Goal: Navigation & Orientation: Understand site structure

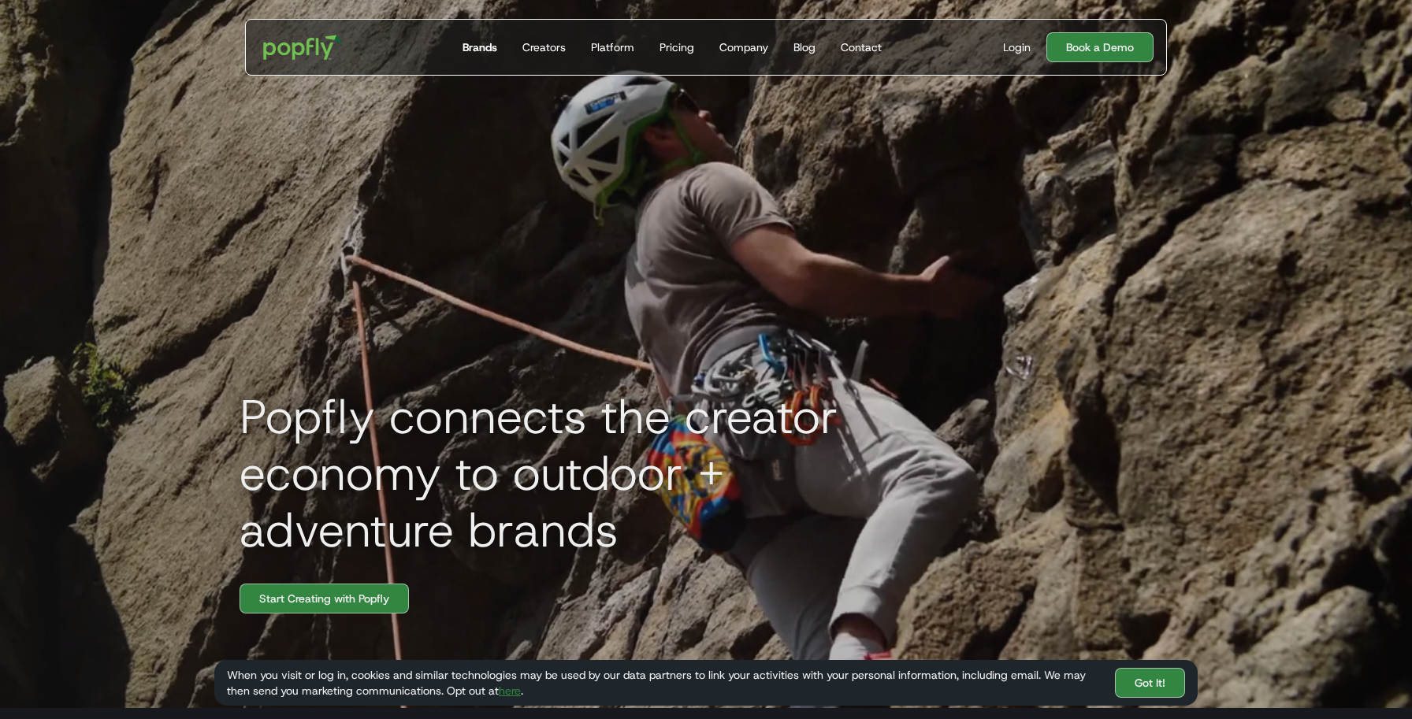
click at [481, 50] on div "Brands" at bounding box center [480, 47] width 35 height 16
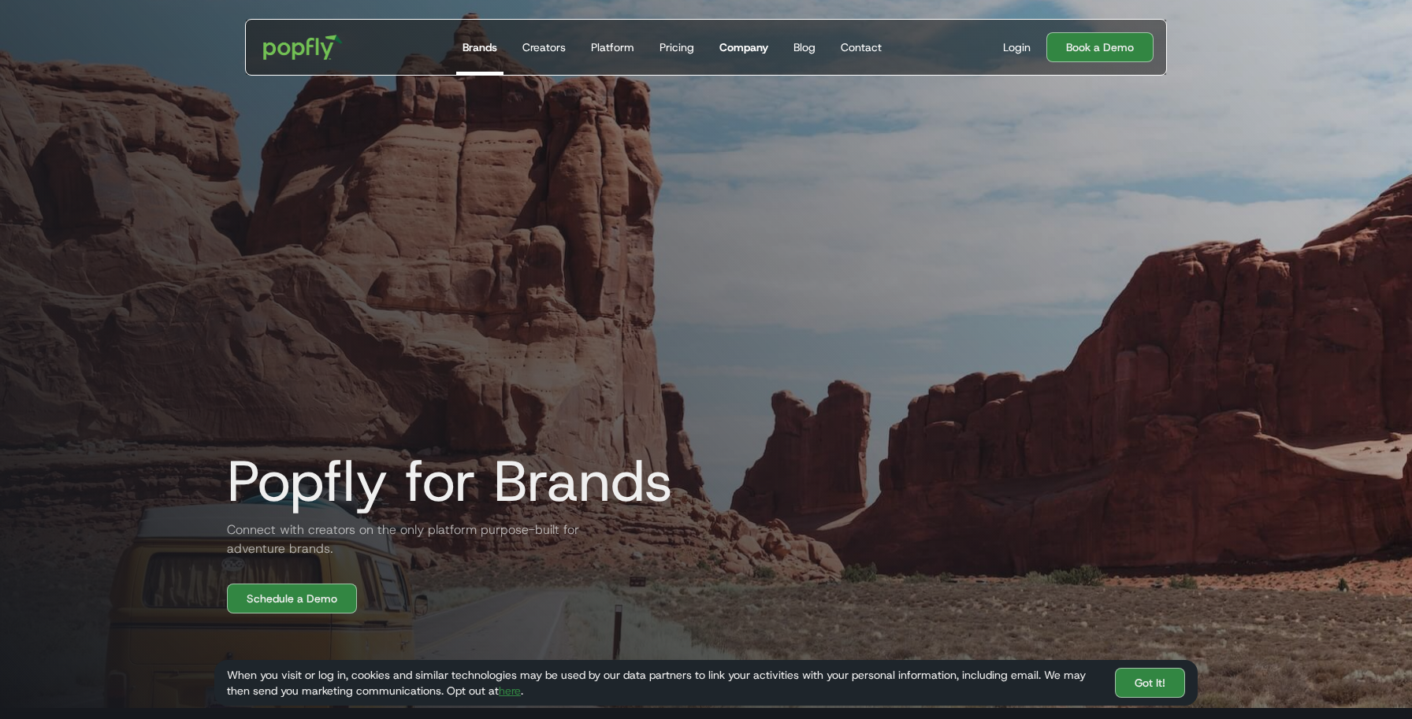
click at [742, 50] on div "Company" at bounding box center [743, 47] width 49 height 16
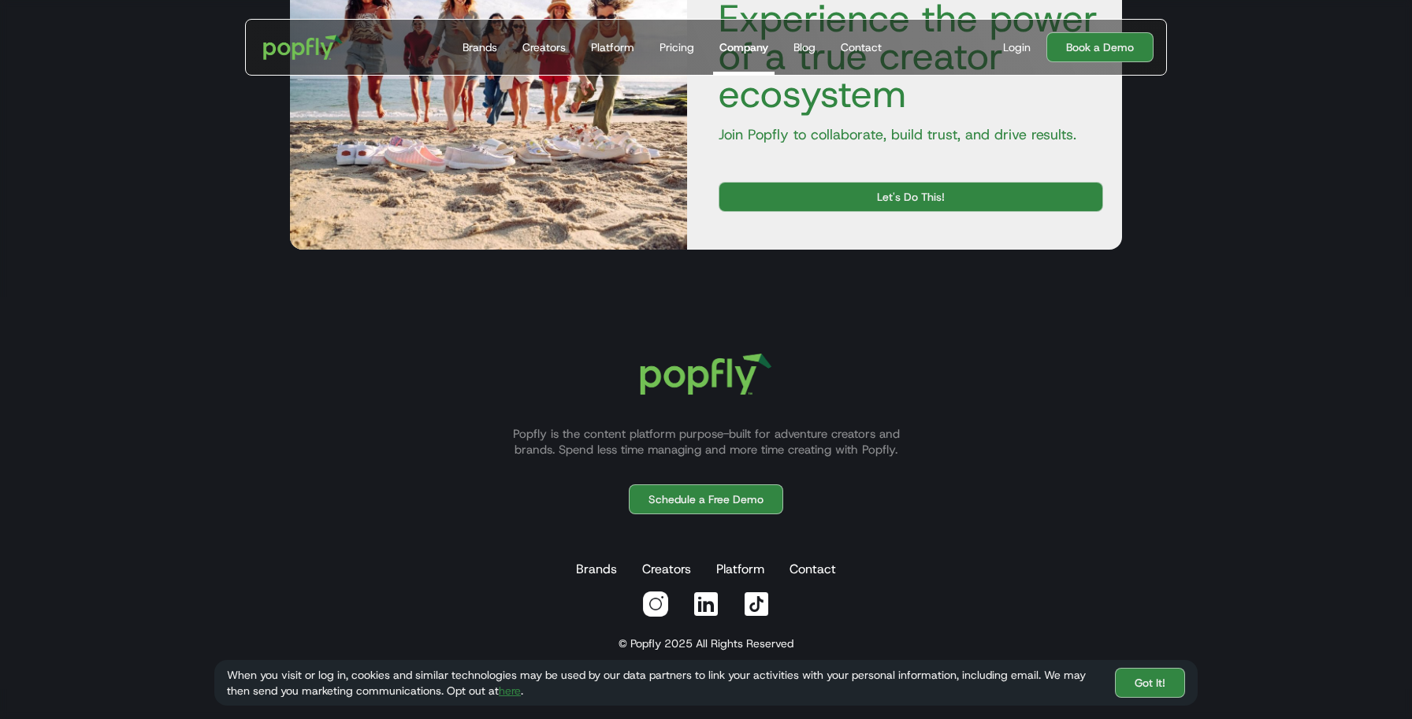
scroll to position [2468, 0]
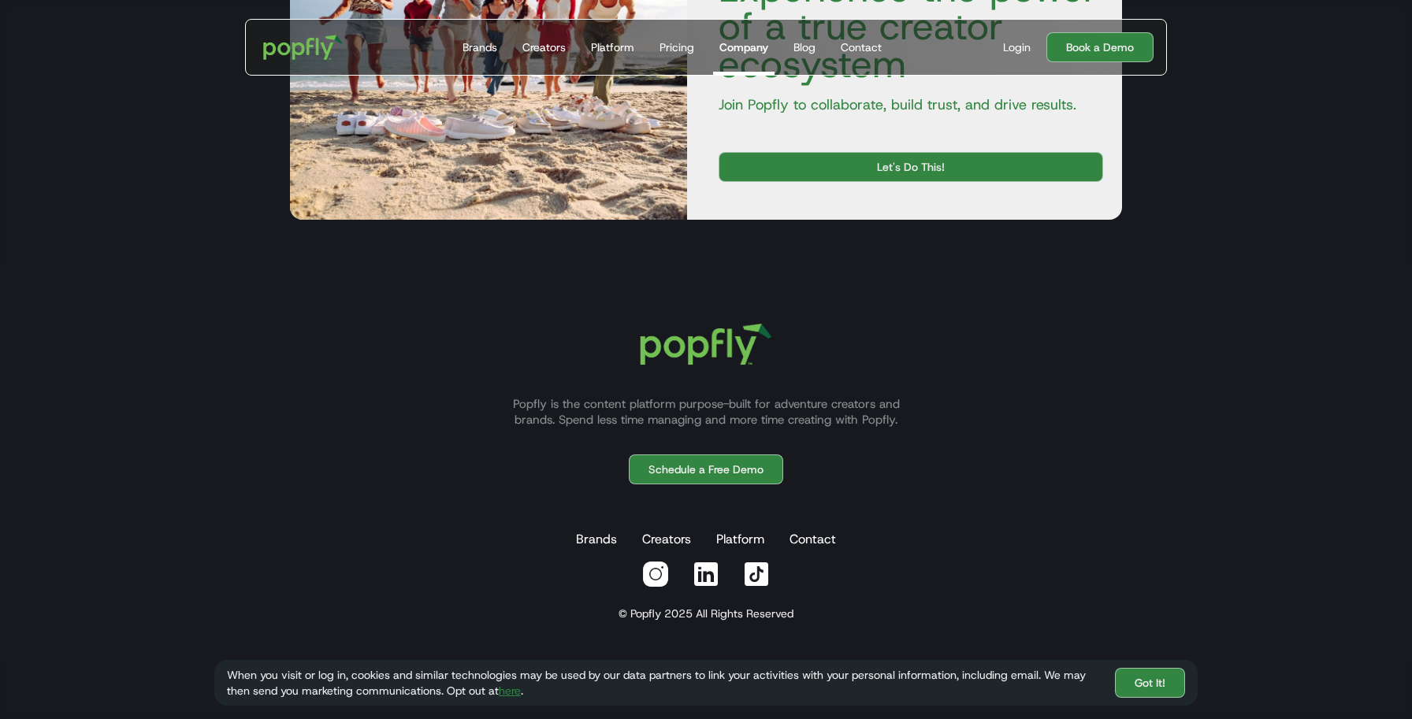
click at [704, 570] on img at bounding box center [706, 574] width 28 height 28
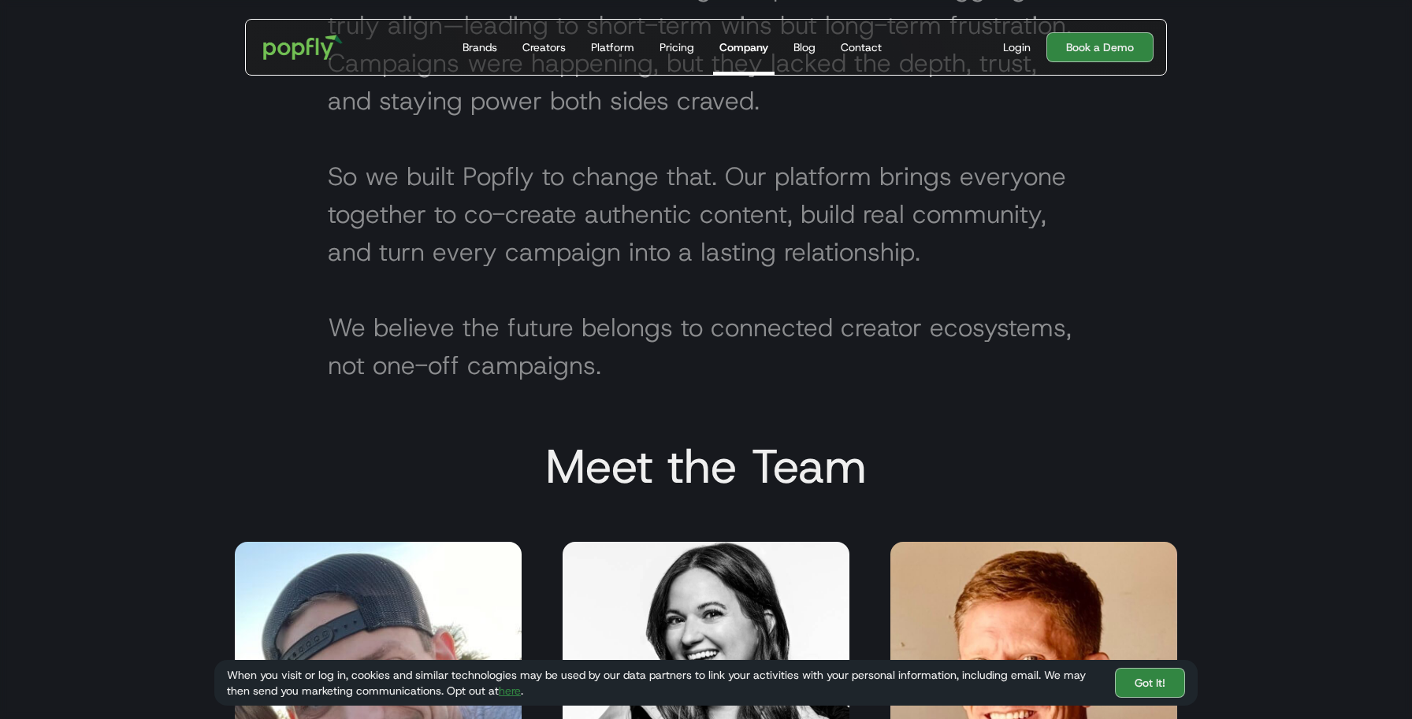
scroll to position [0, 0]
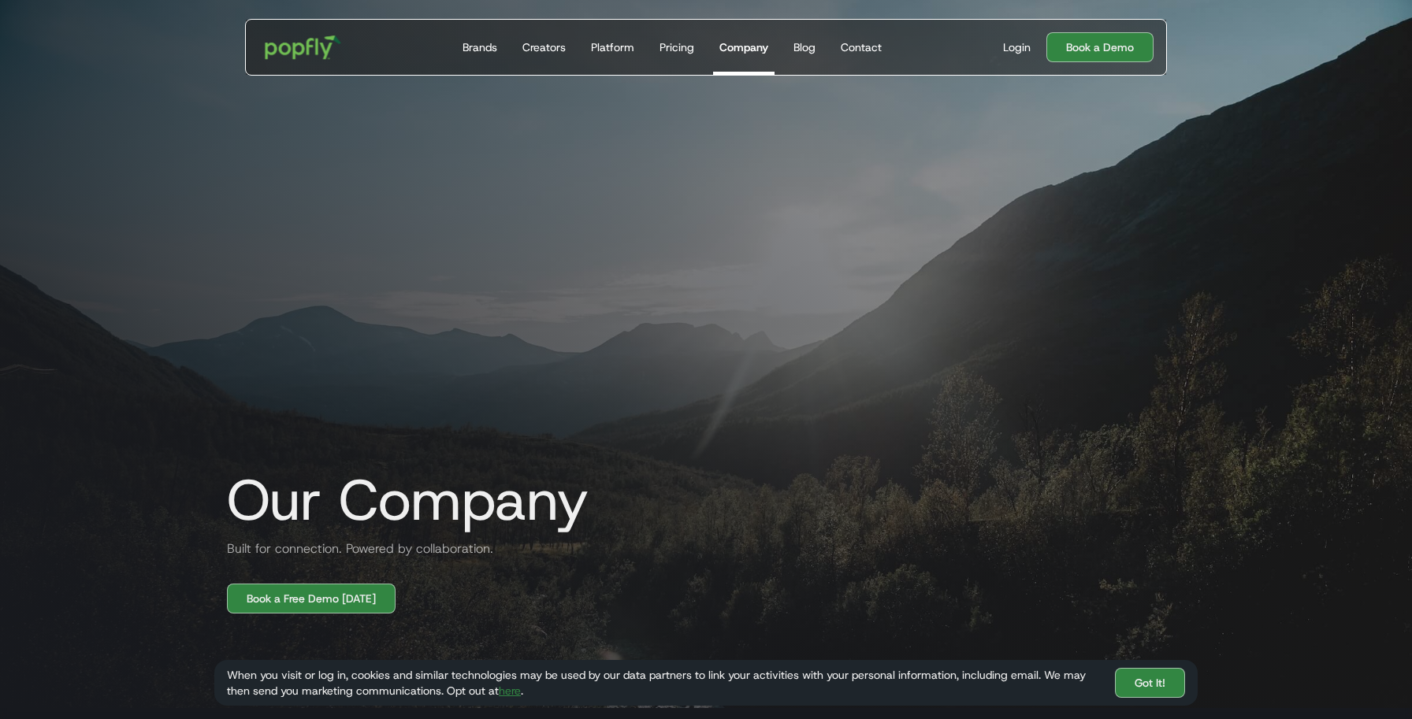
click at [320, 52] on img "home" at bounding box center [304, 47] width 98 height 46
